Goal: Task Accomplishment & Management: Manage account settings

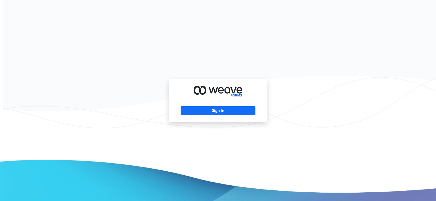
click at [194, 103] on div "Sign In" at bounding box center [218, 100] width 98 height 43
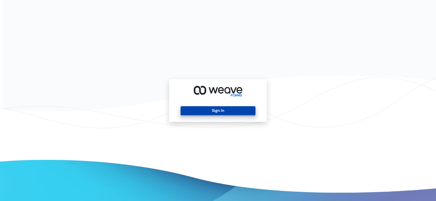
click at [194, 106] on button "Sign In" at bounding box center [217, 110] width 74 height 9
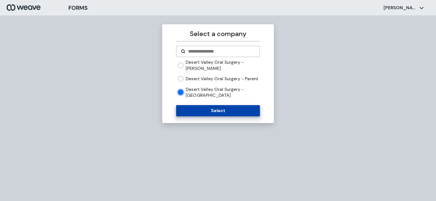
click at [197, 115] on button "Select" at bounding box center [217, 110] width 83 height 11
